Goal: Go to known website: Access a specific website the user already knows

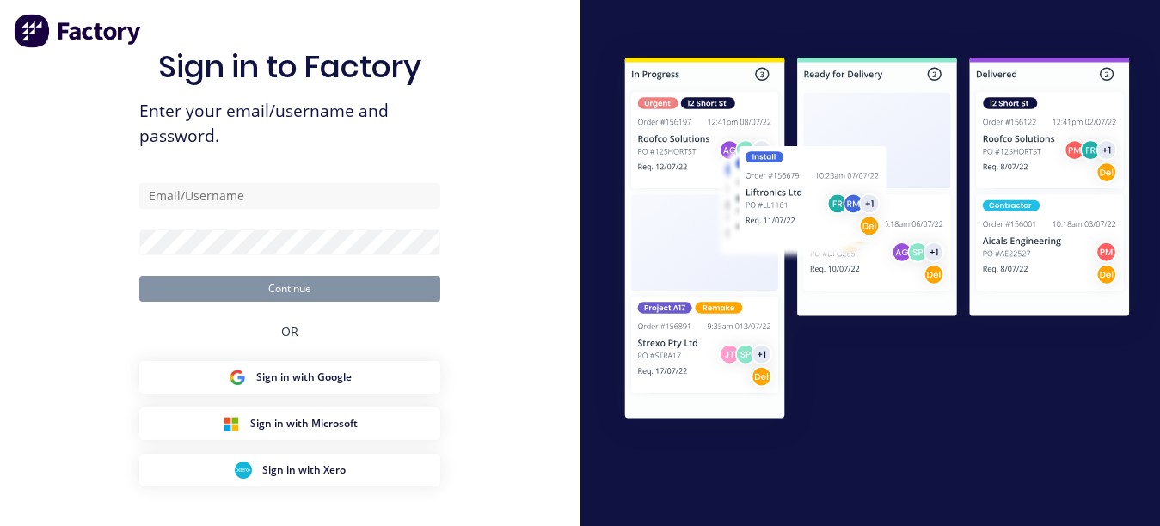
drag, startPoint x: 0, startPoint y: 0, endPoint x: 0, endPoint y: 388, distance: 387.8
click at [0, 388] on div "Sign in to Factory Enter your email/username and password. Continue OR Sign in …" at bounding box center [290, 295] width 580 height 590
